Goal: Task Accomplishment & Management: Manage account settings

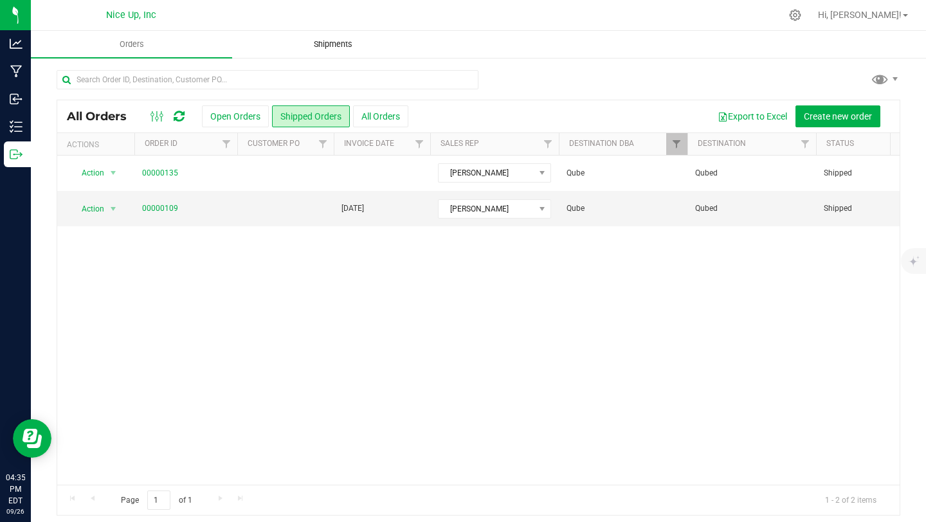
click at [334, 37] on uib-tab-heading "Shipments" at bounding box center [333, 45] width 200 height 26
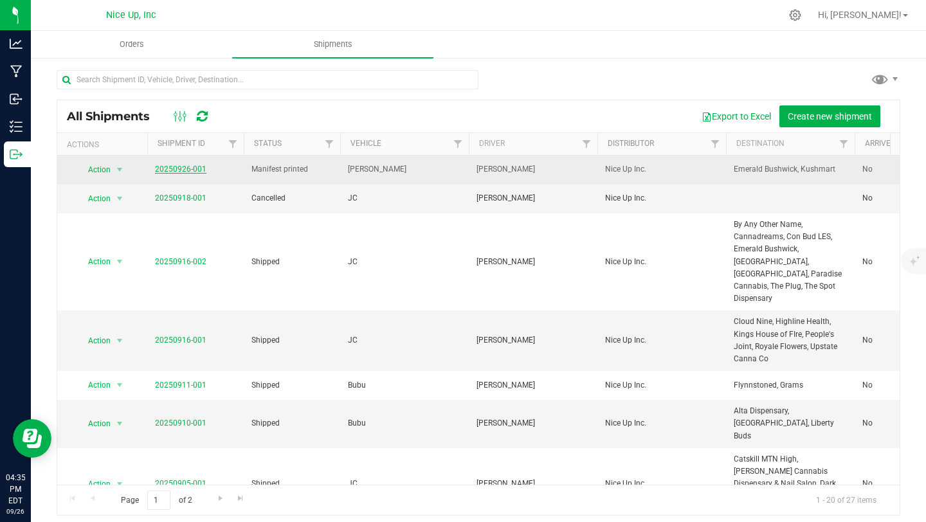
click at [183, 170] on link "20250926-001" at bounding box center [180, 169] width 51 height 9
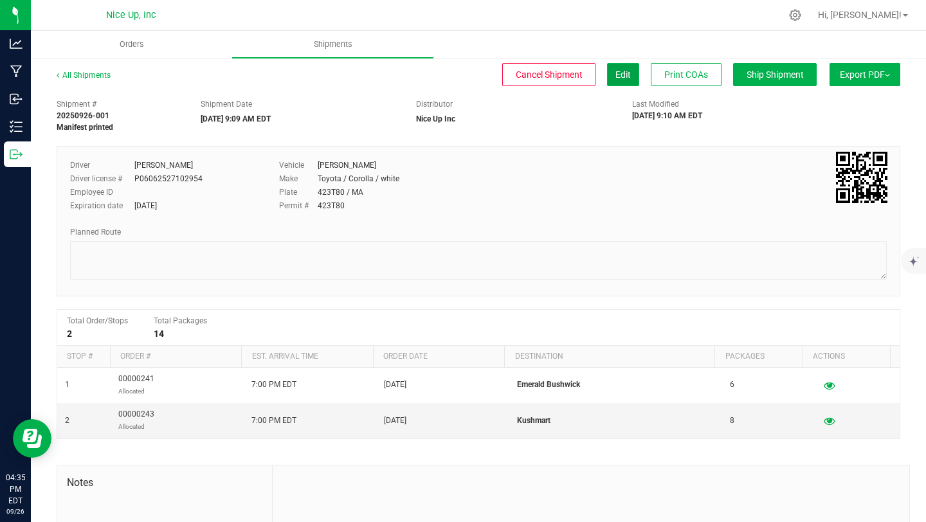
click at [615, 75] on span "Edit" at bounding box center [622, 74] width 15 height 10
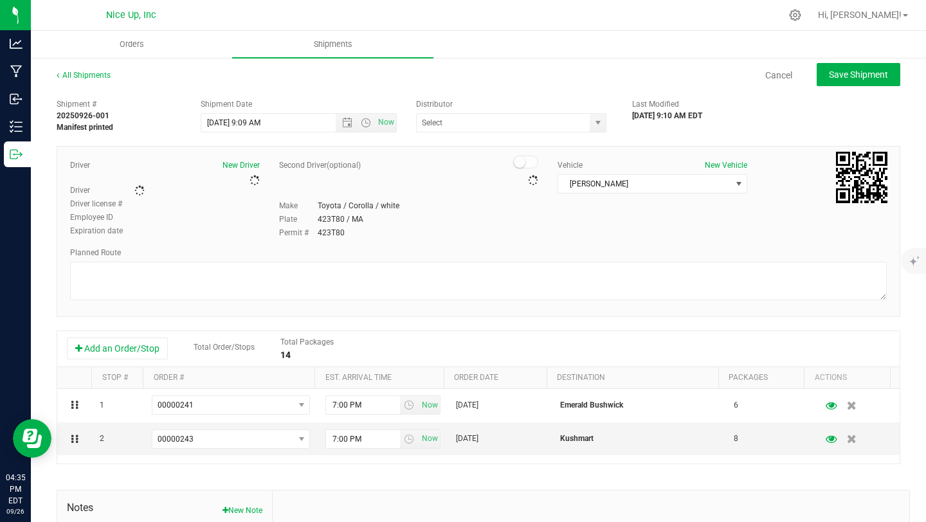
type input "Nice Up Inc"
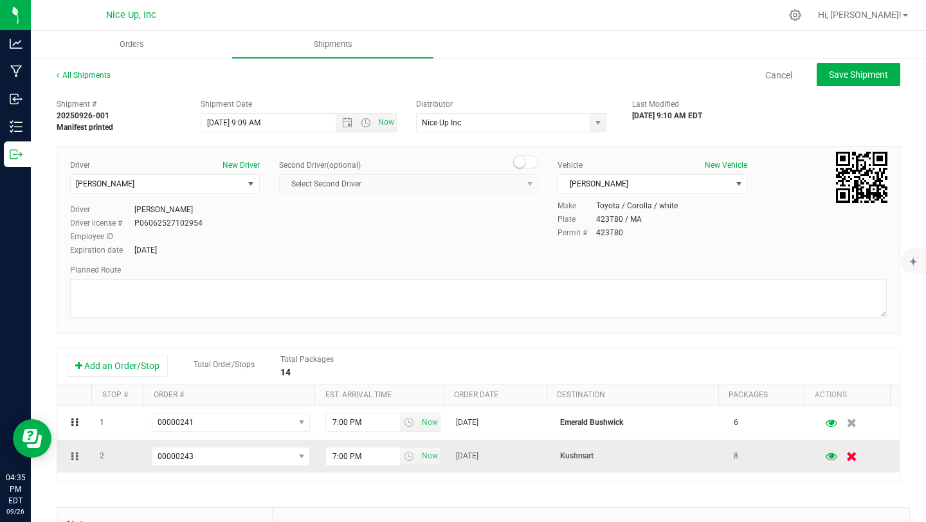
click at [846, 459] on icon "button" at bounding box center [851, 456] width 11 height 10
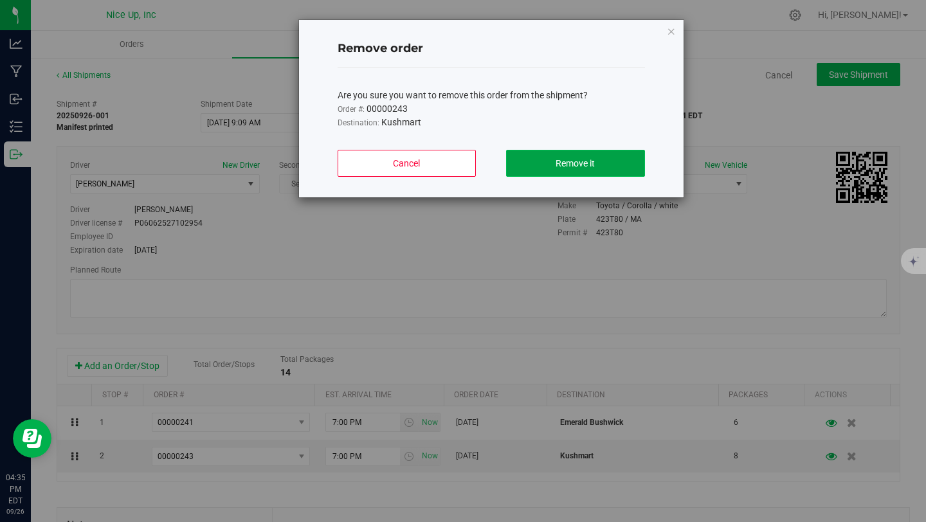
click at [548, 157] on button "Remove it" at bounding box center [575, 163] width 138 height 27
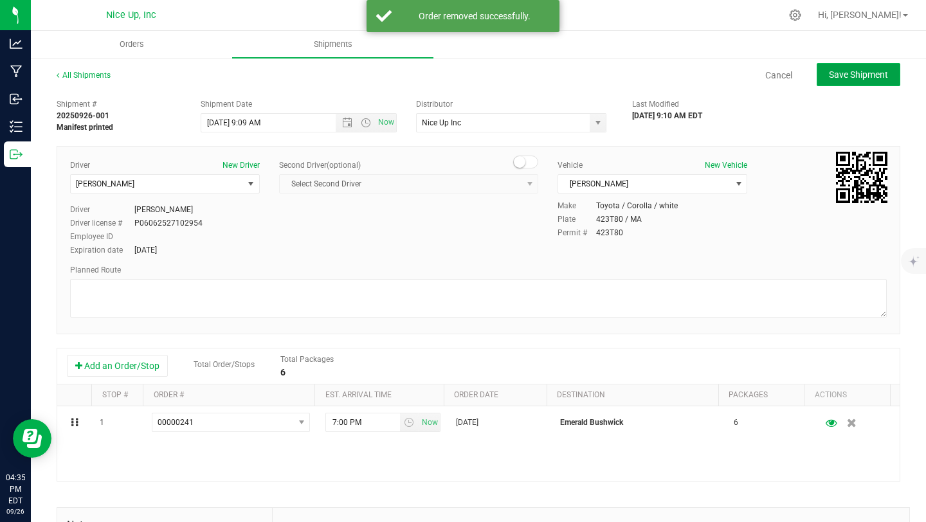
click at [829, 78] on span "Save Shipment" at bounding box center [858, 74] width 59 height 10
type input "[DATE] 1:09 PM"
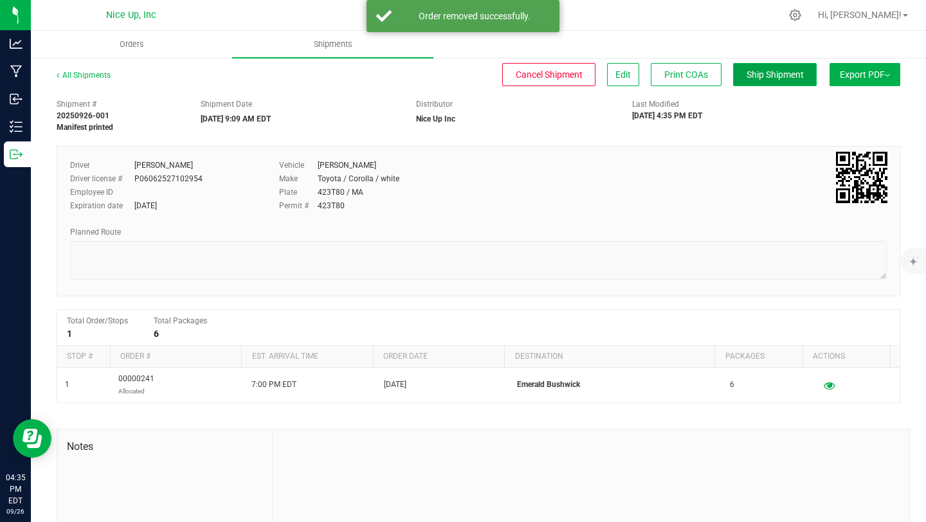
click at [783, 73] on span "Ship Shipment" at bounding box center [775, 74] width 57 height 10
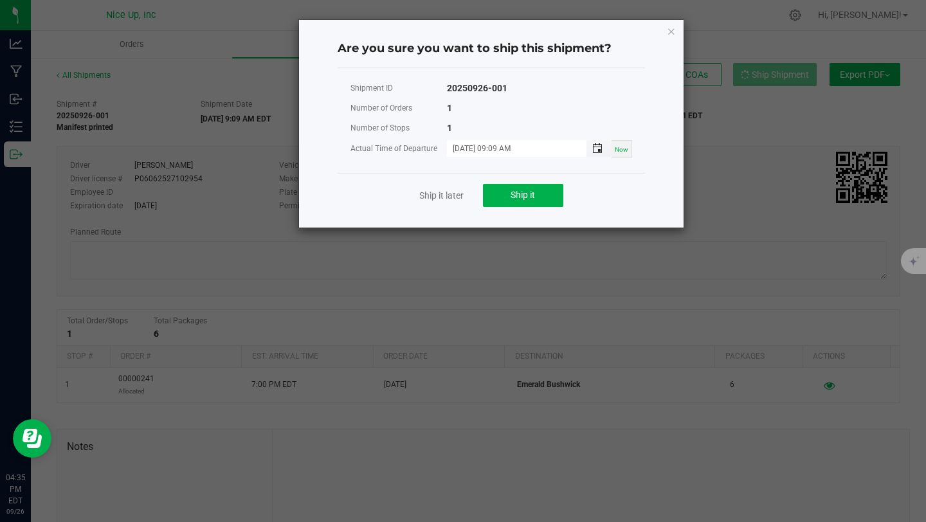
click at [595, 153] on span "Toggle popup" at bounding box center [597, 148] width 10 height 10
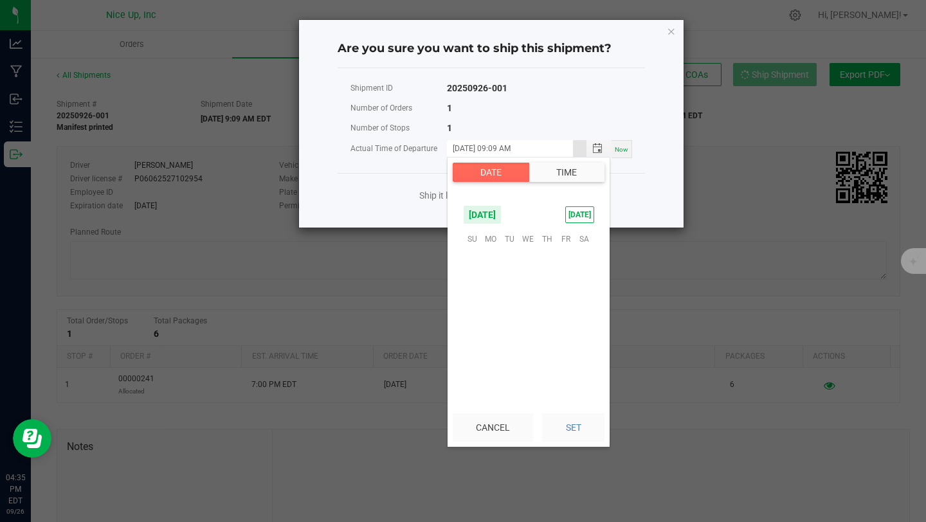
scroll to position [157, 0]
click at [570, 171] on button "Time" at bounding box center [567, 172] width 76 height 19
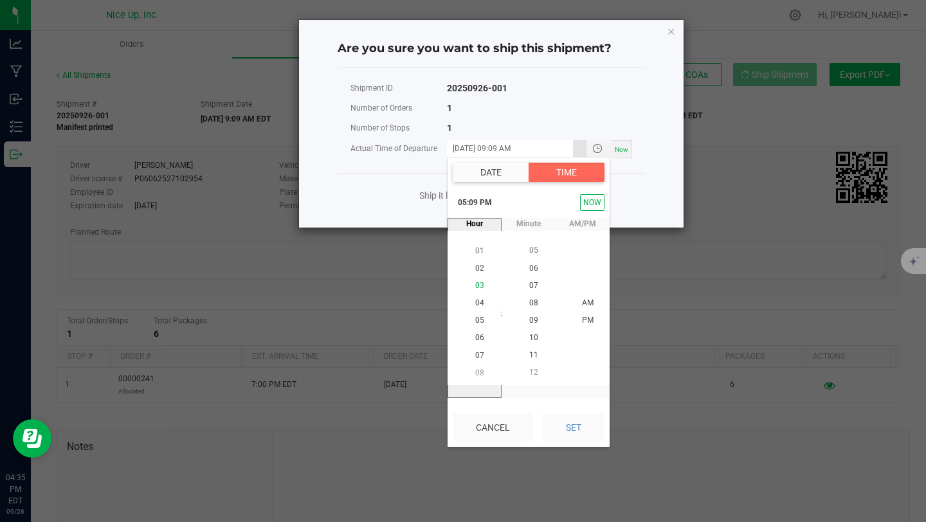
scroll to position [17, 0]
click at [478, 269] on span "02" at bounding box center [479, 268] width 9 height 9
click at [530, 287] on span "00" at bounding box center [533, 285] width 9 height 9
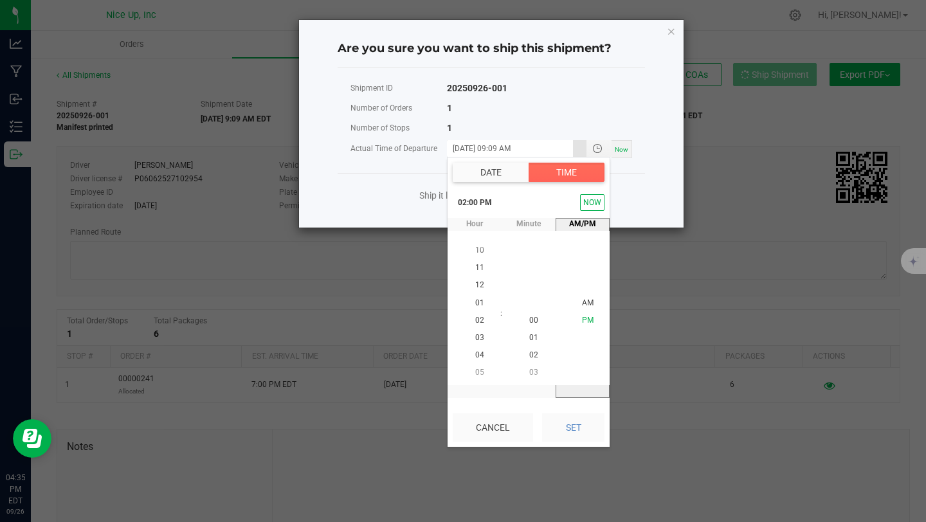
click at [576, 316] on li "PM" at bounding box center [587, 320] width 31 height 17
click at [582, 316] on span "PM" at bounding box center [588, 320] width 12 height 9
click at [574, 422] on button "Set" at bounding box center [573, 427] width 62 height 28
type input "[DATE] 02:00 PM"
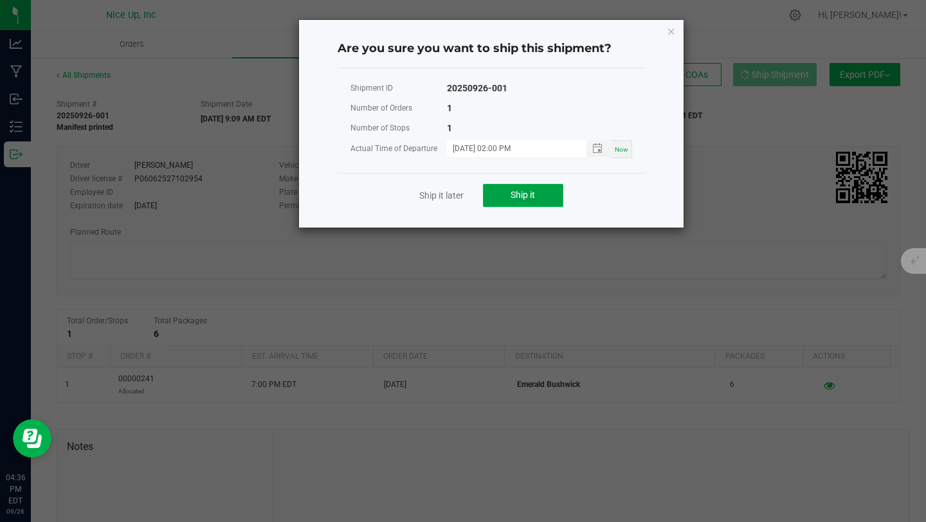
click at [542, 201] on button "Ship it" at bounding box center [523, 195] width 80 height 23
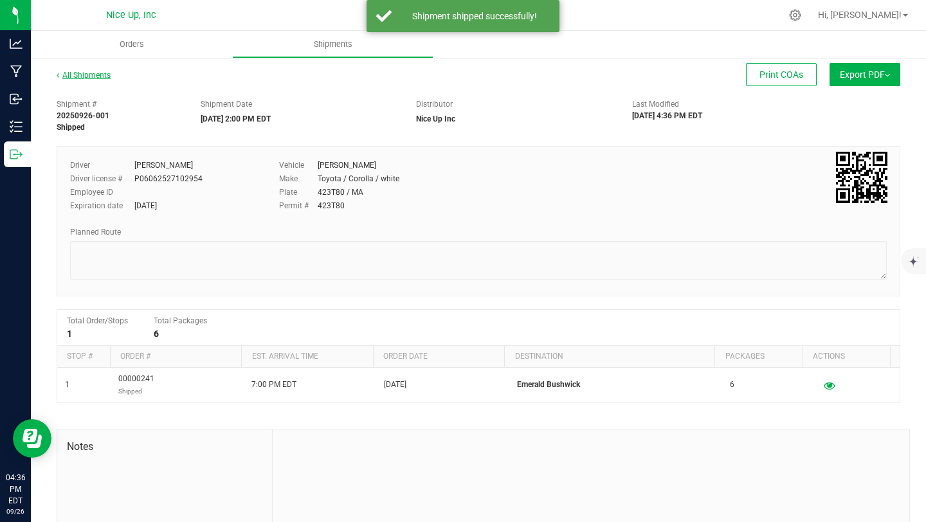
click at [95, 77] on link "All Shipments" at bounding box center [84, 75] width 54 height 9
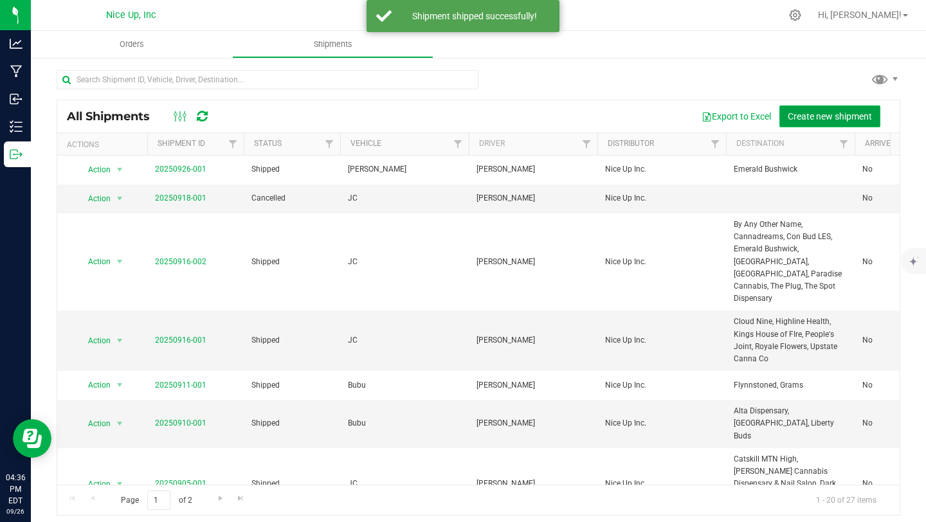
click at [808, 114] on span "Create new shipment" at bounding box center [830, 116] width 84 height 10
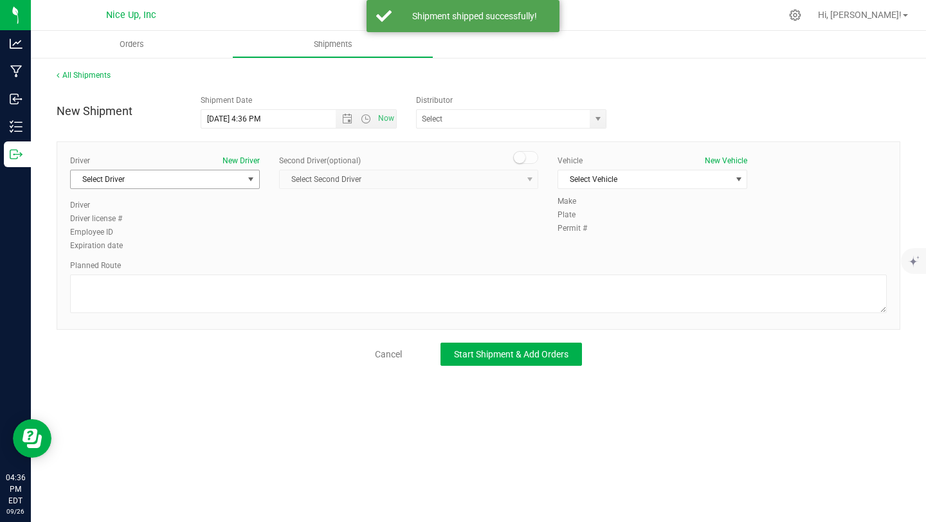
click at [197, 184] on span "Select Driver" at bounding box center [157, 179] width 172 height 18
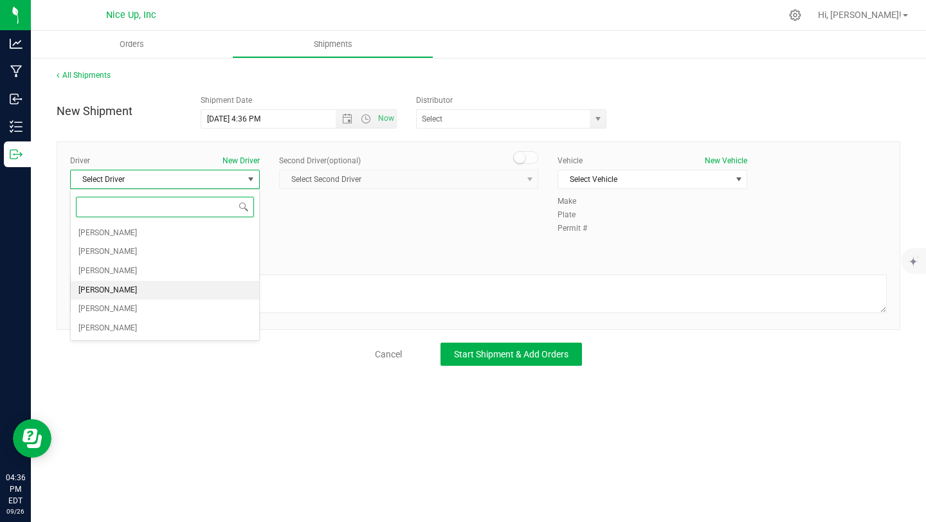
click at [157, 284] on li "[PERSON_NAME]" at bounding box center [165, 290] width 188 height 19
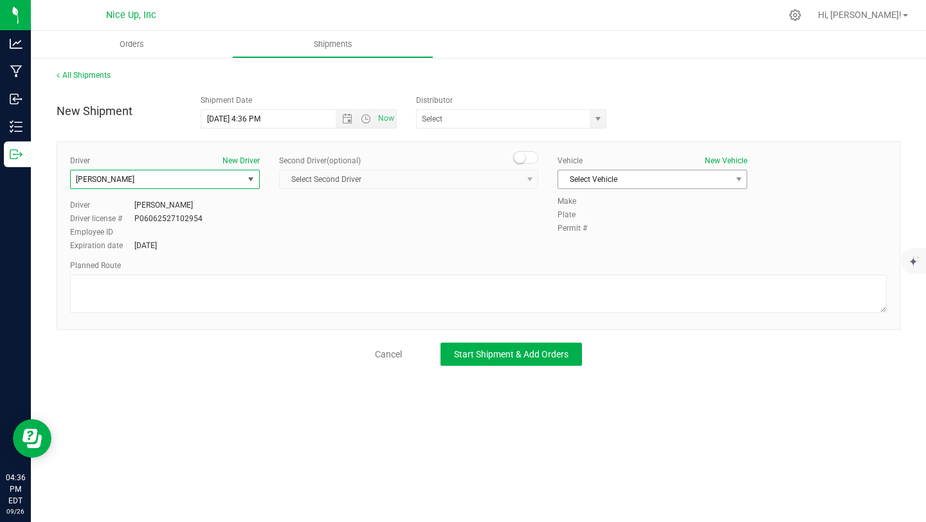
click at [602, 179] on span "Select Vehicle" at bounding box center [644, 179] width 172 height 18
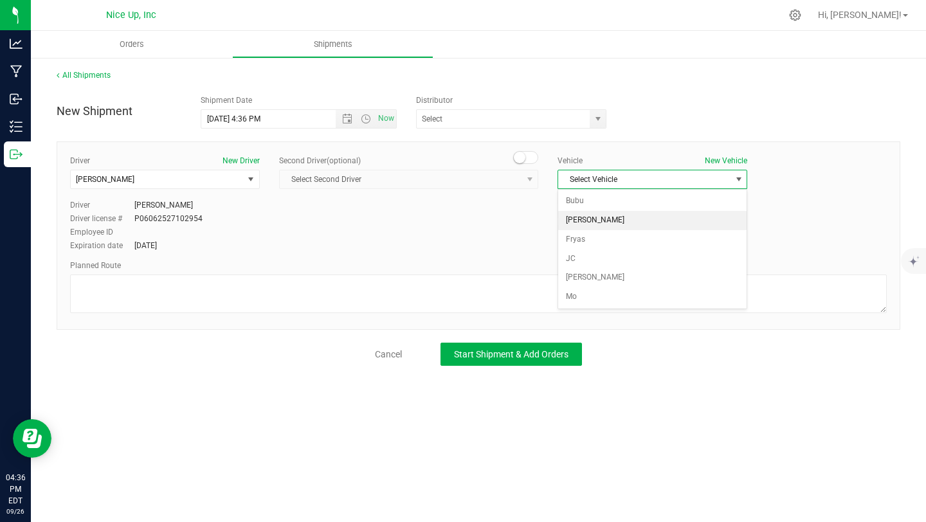
click at [594, 217] on li "[PERSON_NAME]" at bounding box center [652, 220] width 188 height 19
click at [345, 118] on span "Open the date view" at bounding box center [347, 119] width 10 height 10
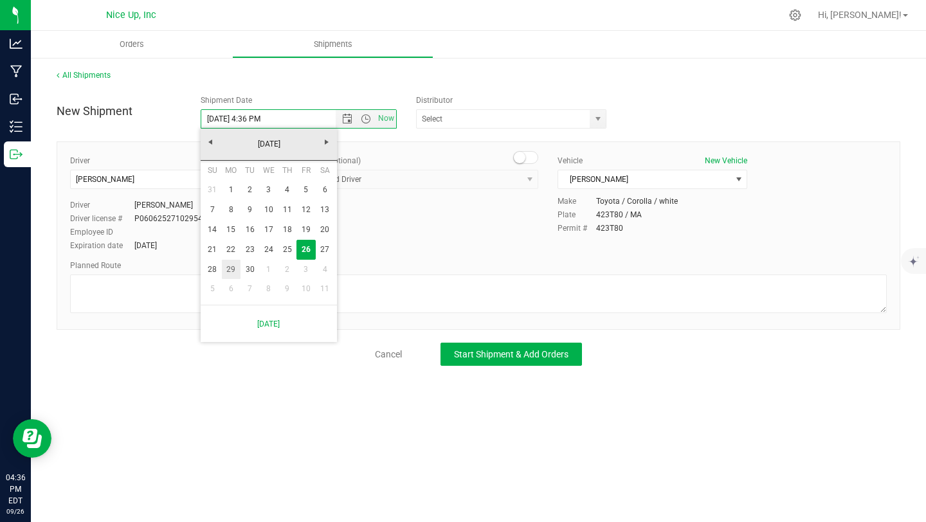
click at [233, 267] on link "29" at bounding box center [231, 270] width 19 height 20
type input "[DATE] 4:36 PM"
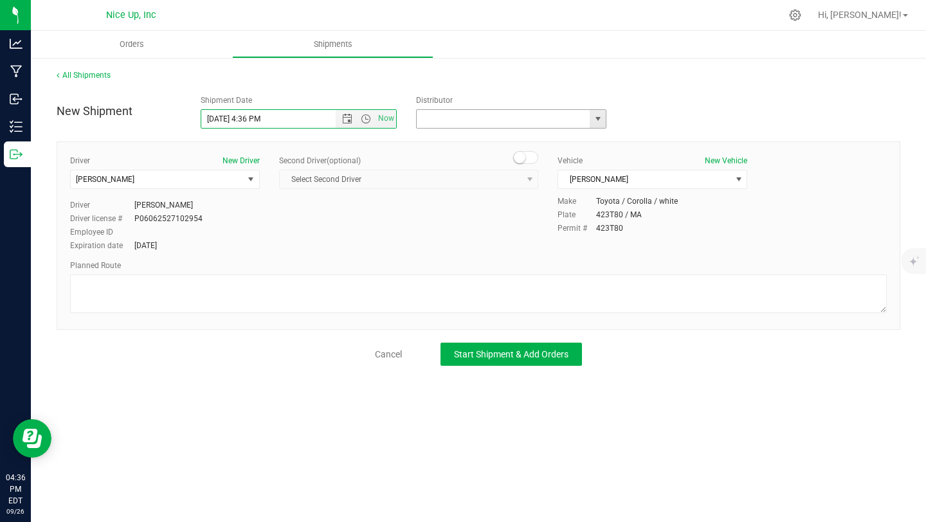
click at [504, 120] on input "text" at bounding box center [501, 119] width 168 height 18
click at [596, 121] on span "select" at bounding box center [598, 119] width 10 height 10
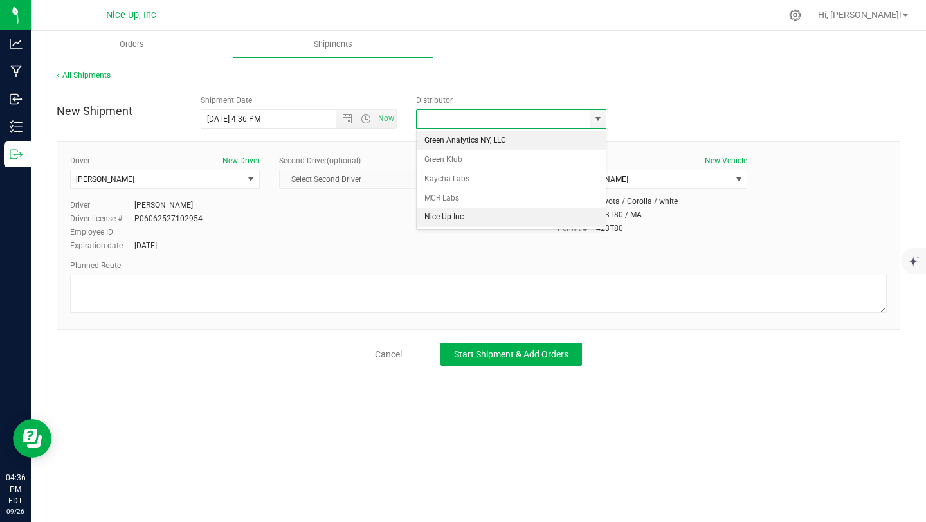
click at [501, 217] on li "Nice Up Inc" at bounding box center [511, 217] width 189 height 19
type input "Nice Up Inc"
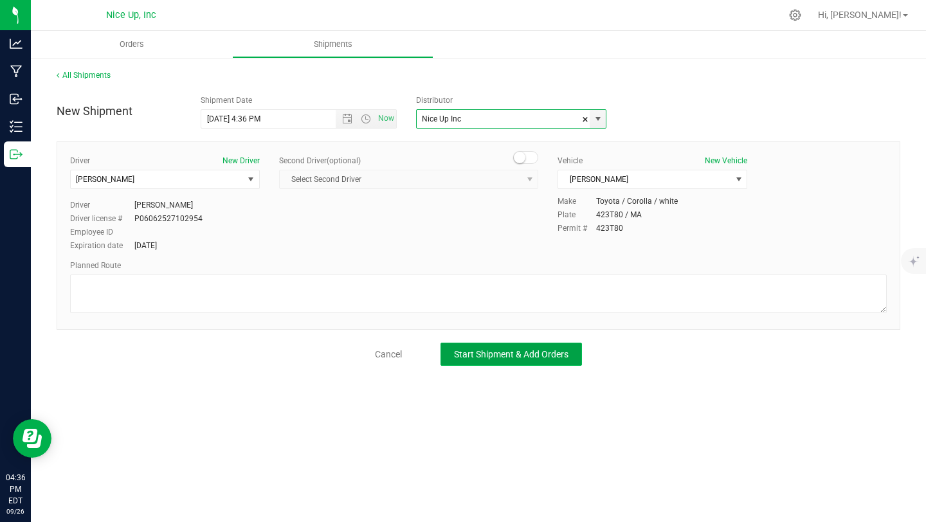
click at [568, 358] on span "Start Shipment & Add Orders" at bounding box center [511, 354] width 114 height 10
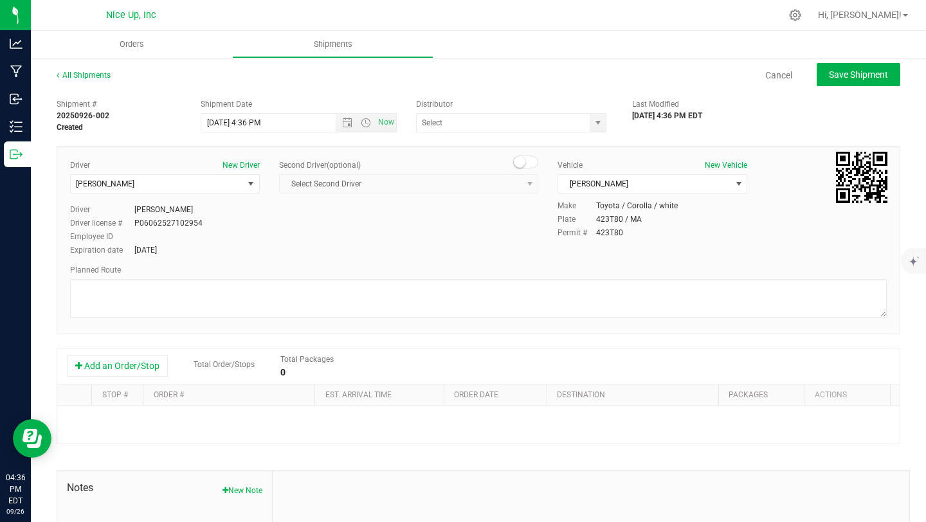
type input "Nice Up Inc"
click at [154, 365] on button "Add an Order/Stop" at bounding box center [117, 366] width 101 height 22
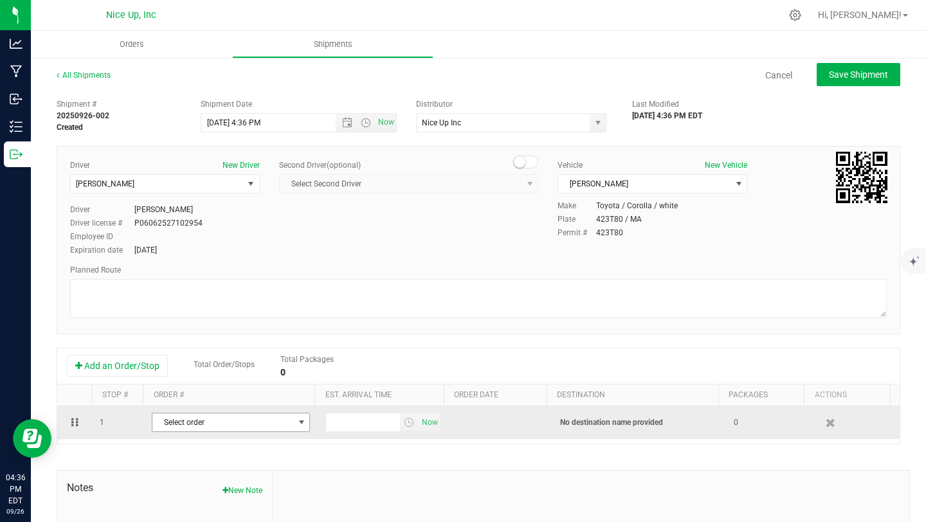
click at [253, 420] on span "Select order" at bounding box center [222, 422] width 141 height 18
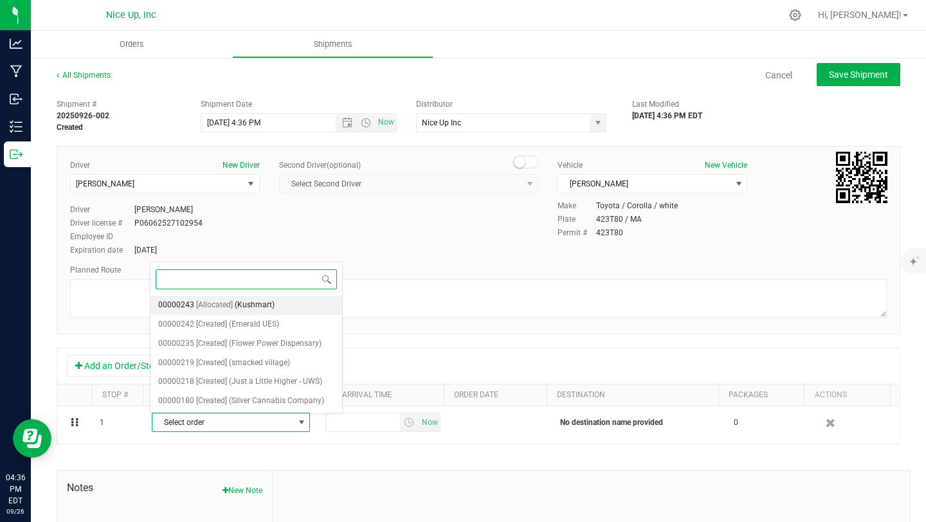
click at [271, 311] on span "(Kushmart)" at bounding box center [255, 305] width 40 height 17
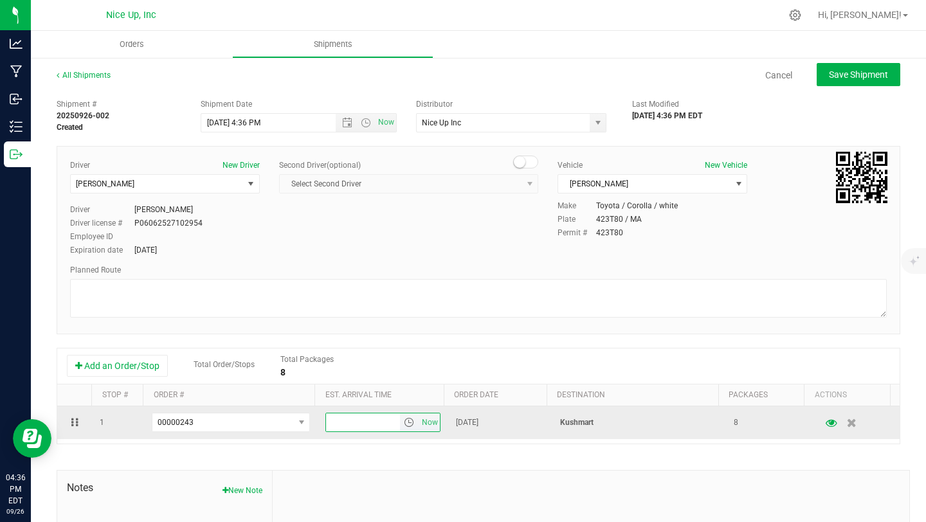
click at [363, 421] on input "text" at bounding box center [363, 422] width 74 height 18
type input "7:00 PM"
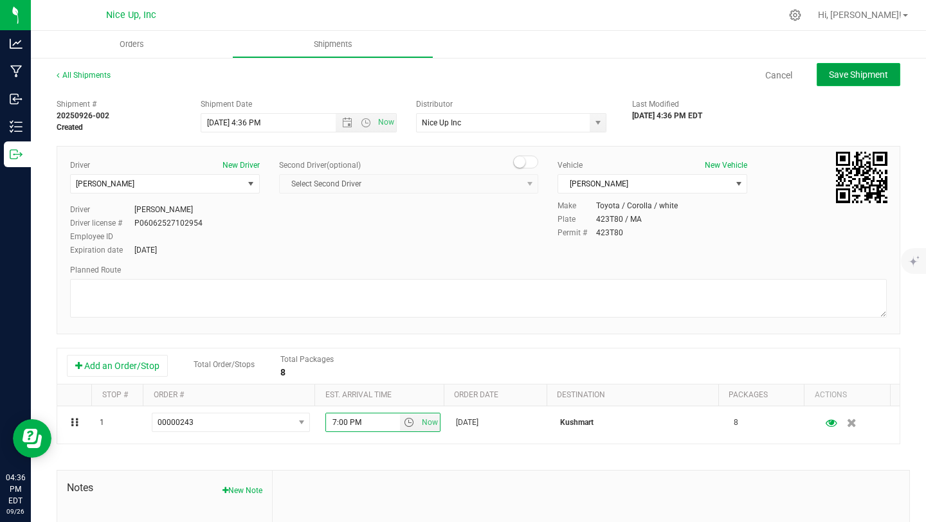
click at [820, 80] on button "Save Shipment" at bounding box center [859, 74] width 84 height 23
type input "[DATE] 8:36 PM"
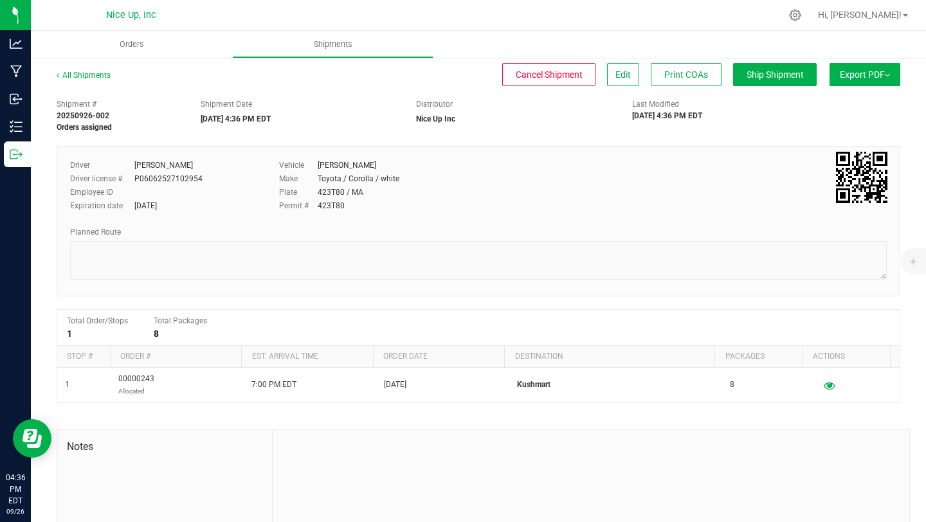
click at [844, 81] on button "Export PDF" at bounding box center [865, 74] width 71 height 23
click at [852, 107] on li "Manifest by Package ID" at bounding box center [861, 102] width 130 height 19
click at [615, 75] on span "Edit" at bounding box center [622, 74] width 15 height 10
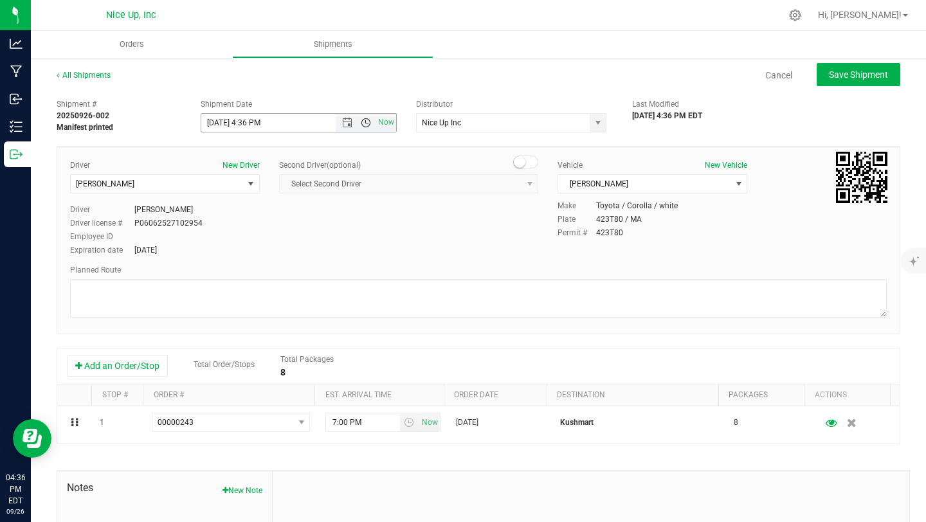
click at [363, 123] on span "Open the time view" at bounding box center [366, 123] width 10 height 10
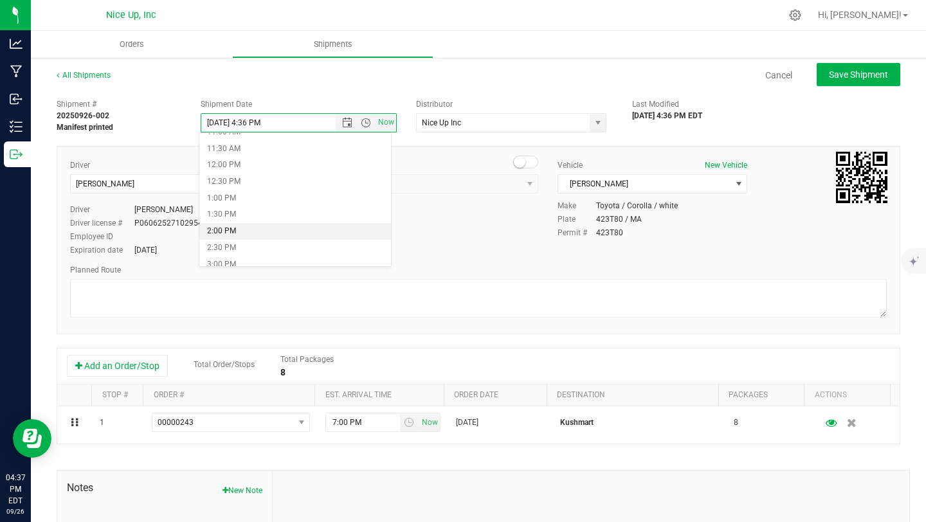
scroll to position [313, 0]
click at [258, 165] on li "10:00 AM" at bounding box center [295, 160] width 192 height 17
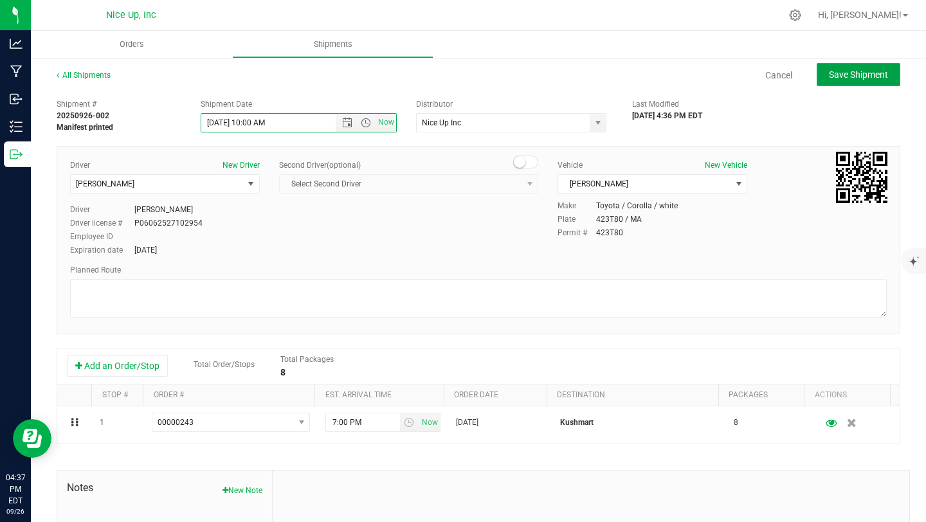
click at [837, 80] on button "Save Shipment" at bounding box center [859, 74] width 84 height 23
type input "[DATE] 2:00 PM"
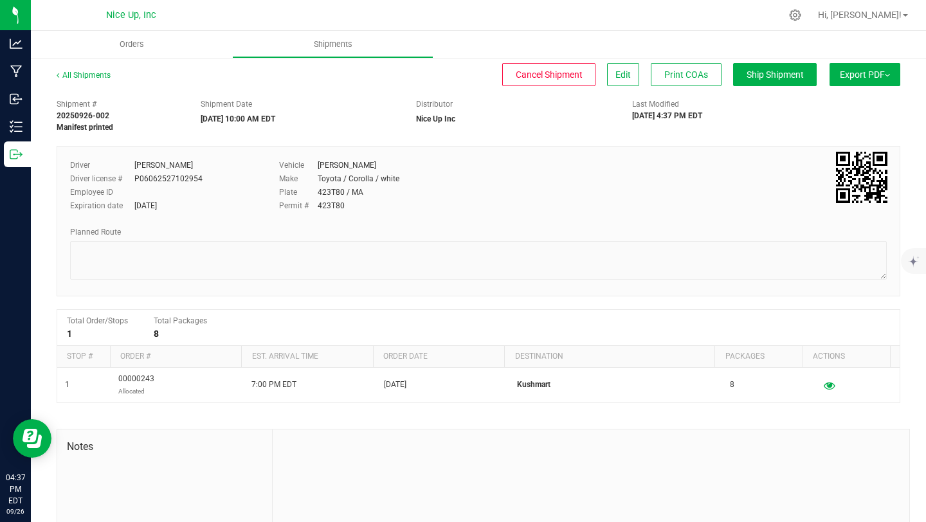
click at [840, 76] on span "Export PDF" at bounding box center [865, 74] width 50 height 10
click at [822, 100] on span "Manifest by Package ID" at bounding box center [846, 102] width 82 height 9
click at [82, 77] on link "All Shipments" at bounding box center [84, 75] width 54 height 9
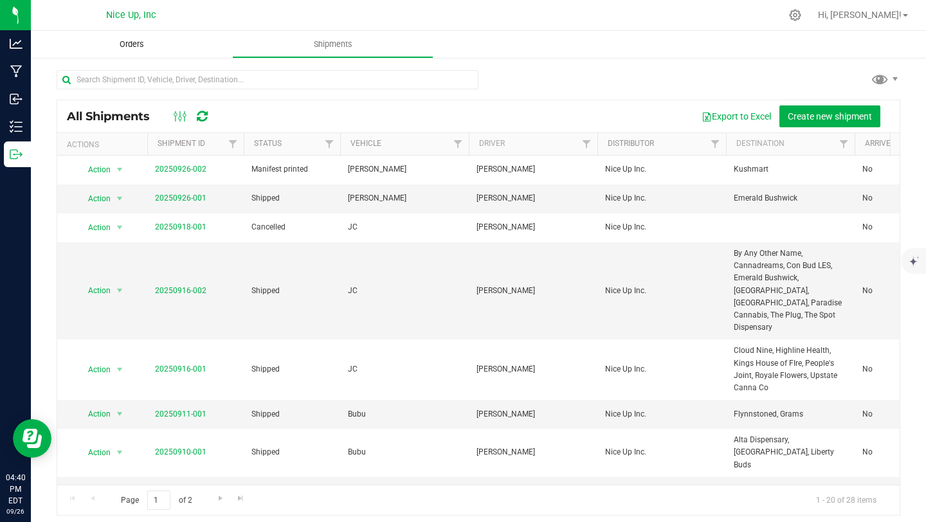
click at [129, 48] on span "Orders" at bounding box center [131, 45] width 59 height 12
